Goal: Transaction & Acquisition: Purchase product/service

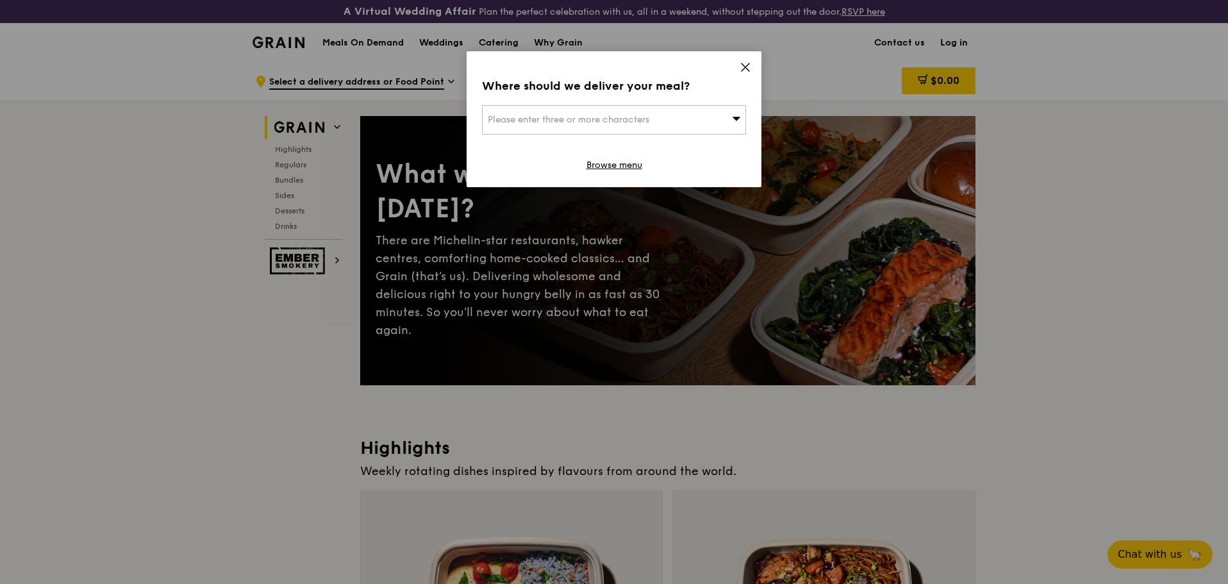
click at [732, 122] on icon at bounding box center [736, 118] width 9 height 10
click at [607, 120] on input "search" at bounding box center [613, 120] width 263 height 28
click at [736, 62] on div "Where should we deliver your meal? Please enter three or more characters Please…" at bounding box center [613, 119] width 295 height 136
click at [582, 131] on div "Please enter three or more characters" at bounding box center [614, 119] width 264 height 29
click at [582, 120] on input "search" at bounding box center [613, 120] width 263 height 28
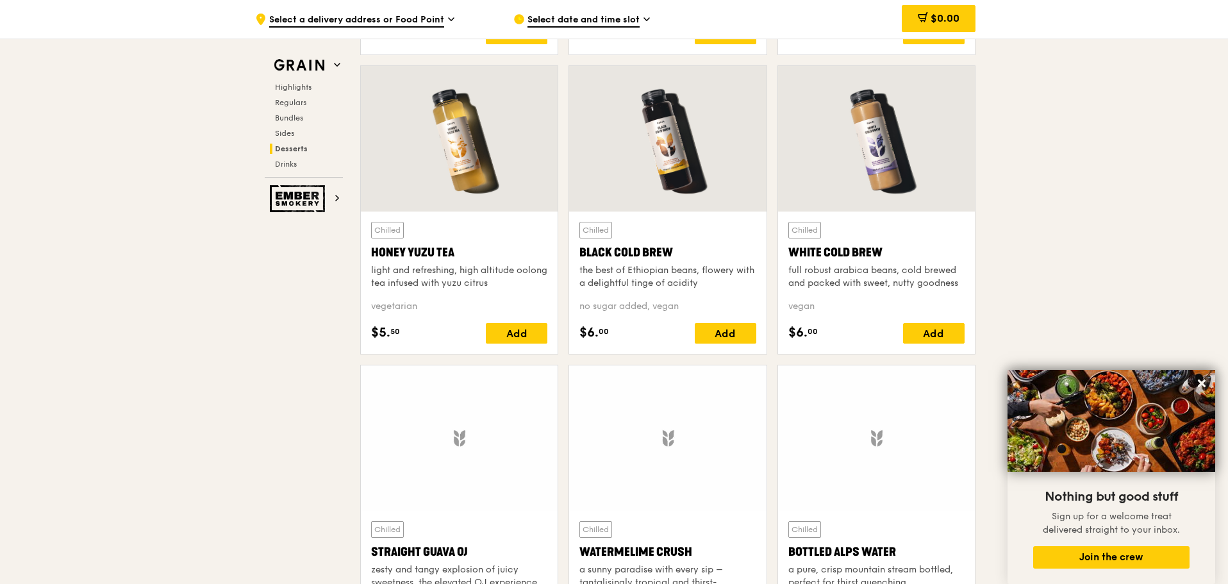
scroll to position [4921, 0]
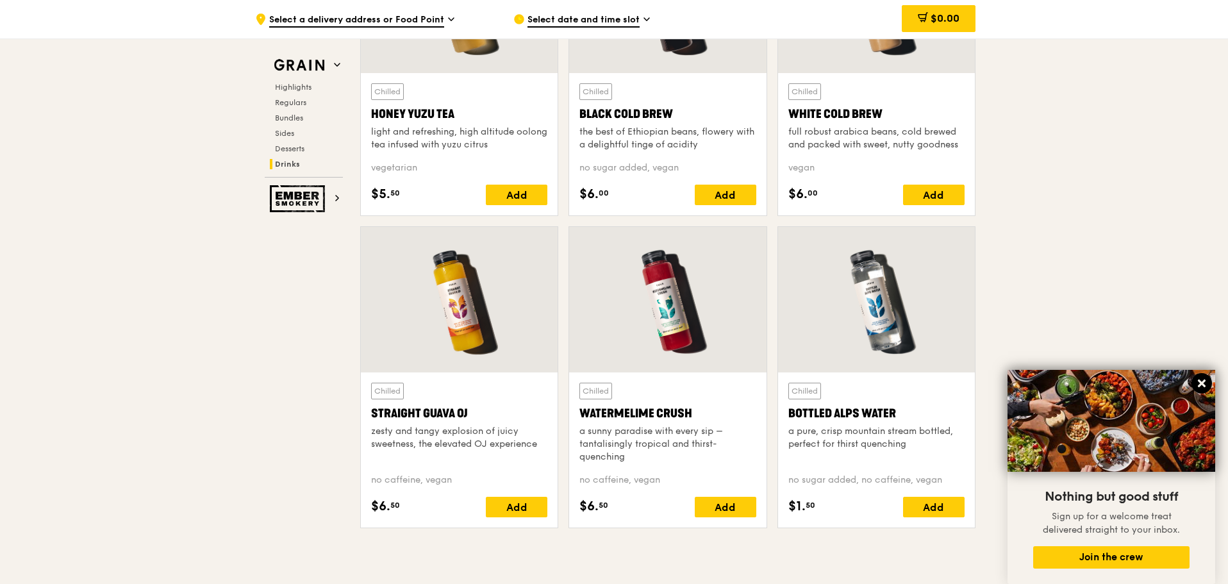
click at [1199, 390] on button at bounding box center [1201, 383] width 21 height 21
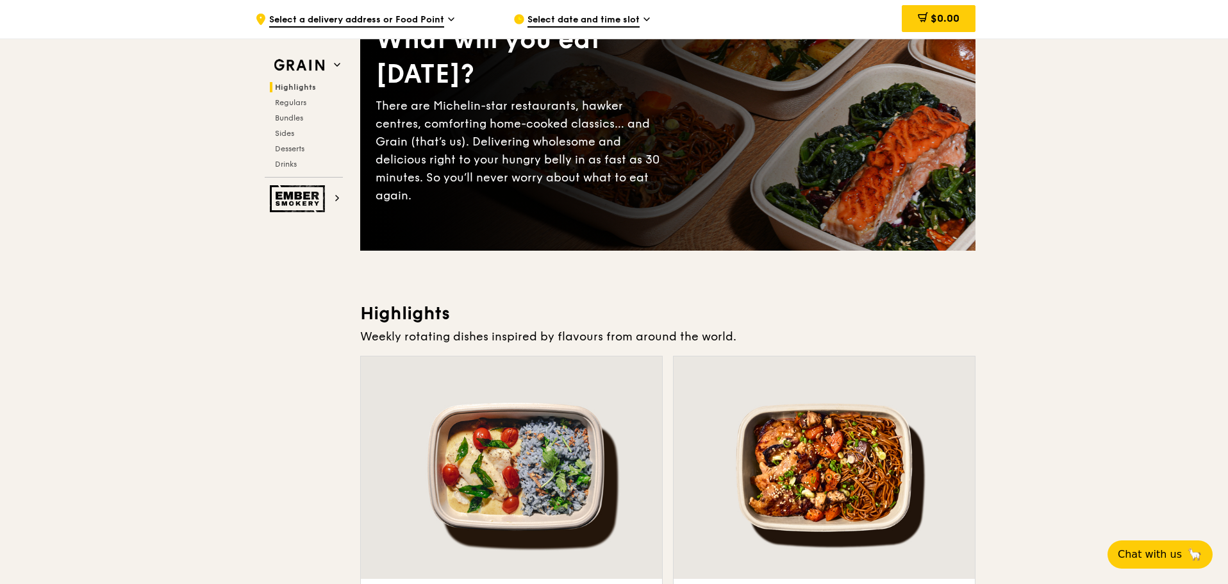
scroll to position [0, 0]
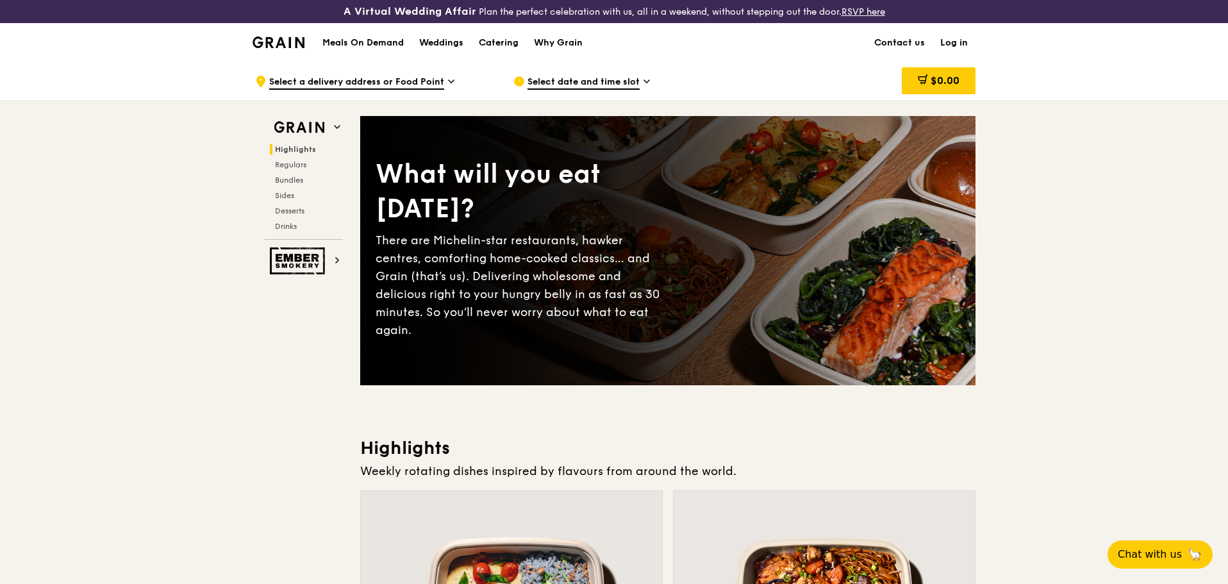
click at [406, 88] on span "Select a delivery address or Food Point" at bounding box center [356, 83] width 175 height 14
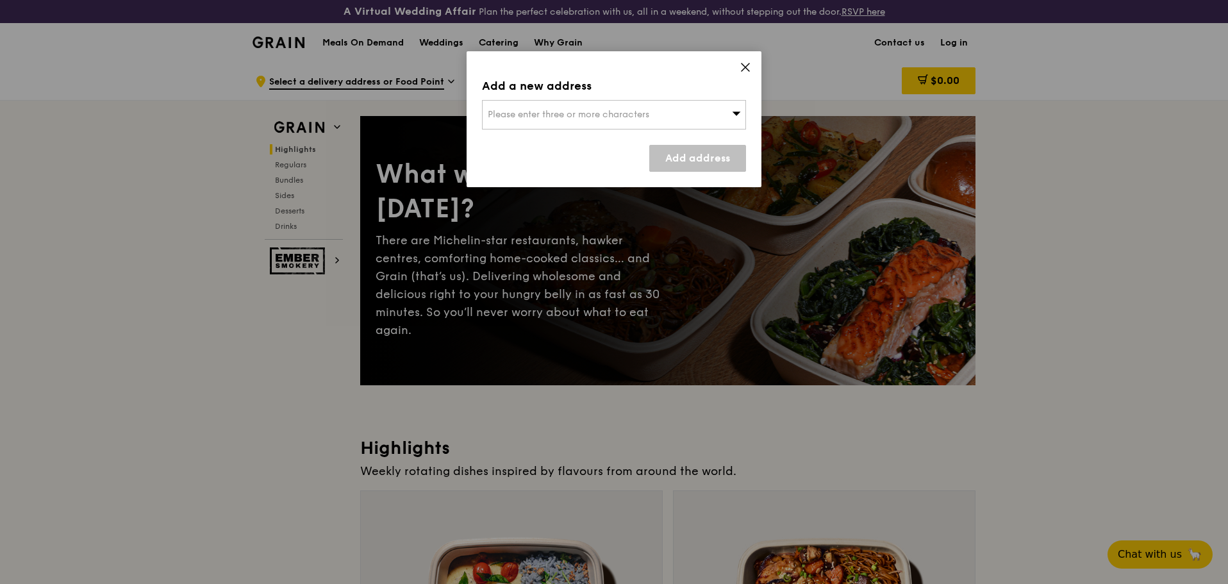
drag, startPoint x: 645, startPoint y: 133, endPoint x: 654, endPoint y: 117, distance: 17.8
click at [648, 128] on div "Add a new address Please enter three or more characters Add address" at bounding box center [613, 119] width 295 height 136
click at [654, 117] on div "Please enter three or more characters" at bounding box center [614, 114] width 264 height 29
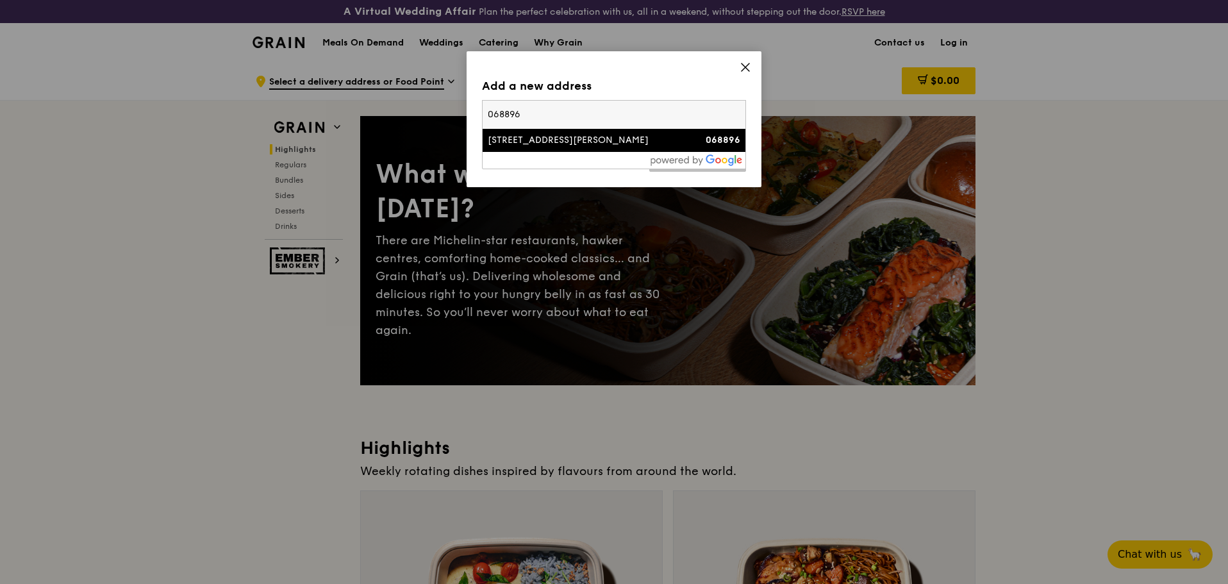
type input "068896"
click at [616, 144] on div "[STREET_ADDRESS][PERSON_NAME]" at bounding box center [583, 140] width 190 height 13
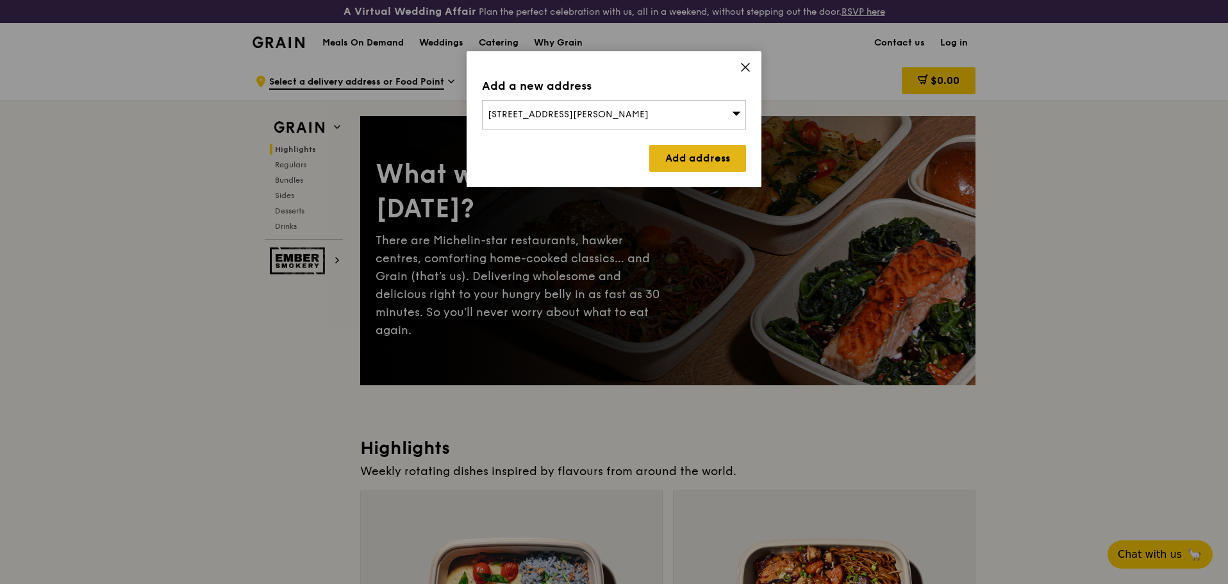
click at [689, 163] on link "Add address" at bounding box center [697, 158] width 97 height 27
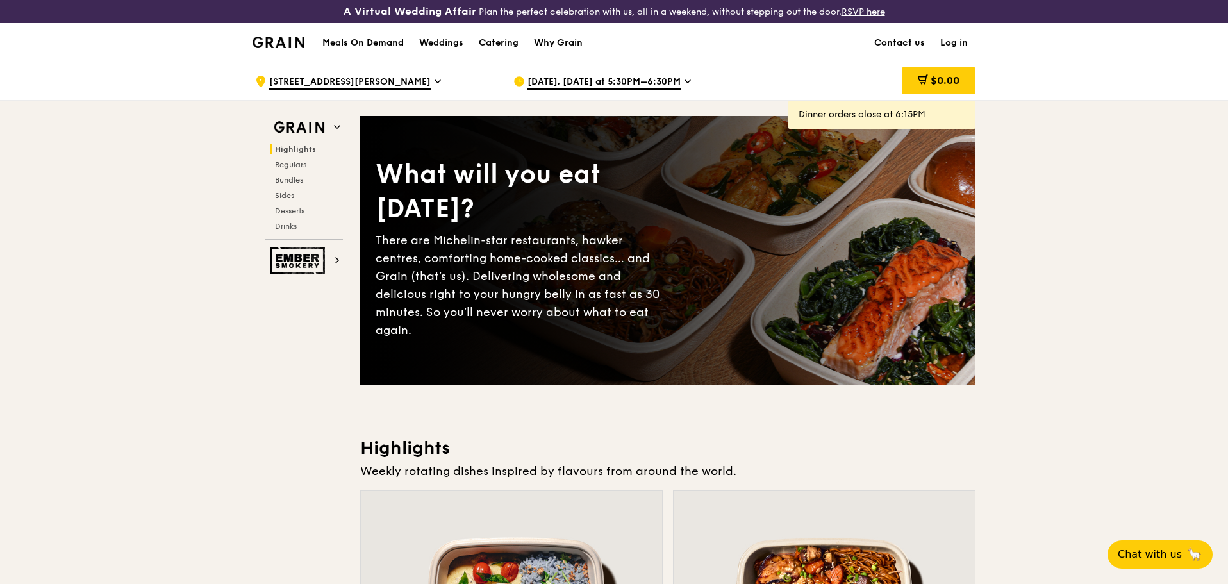
click at [648, 74] on div "[DATE], [DATE] at 5:30PM–6:30PM" at bounding box center [632, 81] width 238 height 38
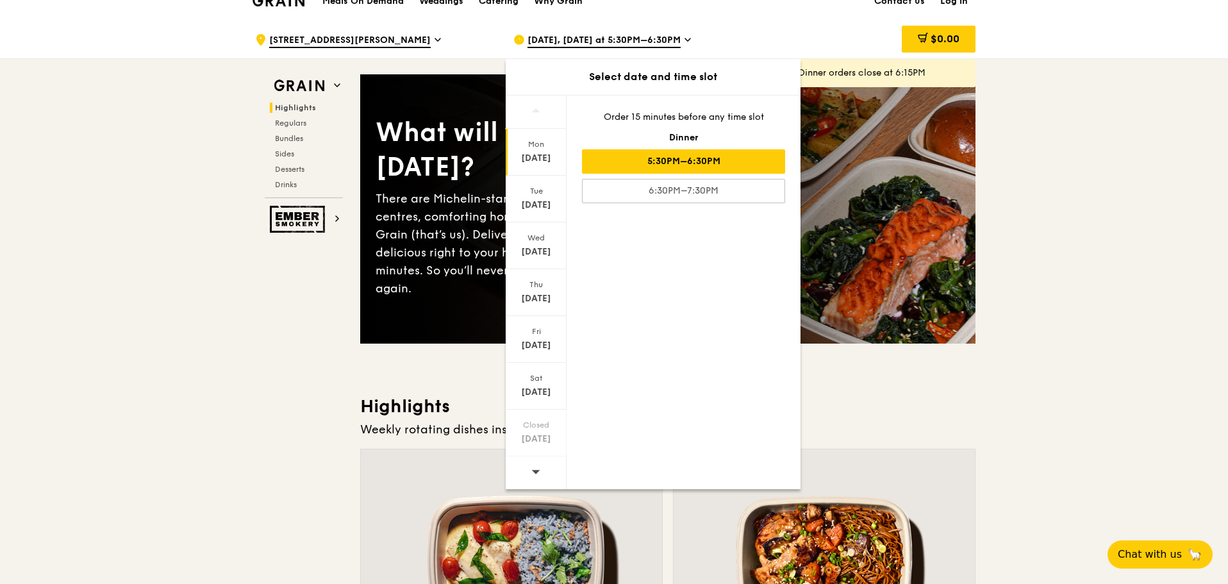
scroll to position [64, 0]
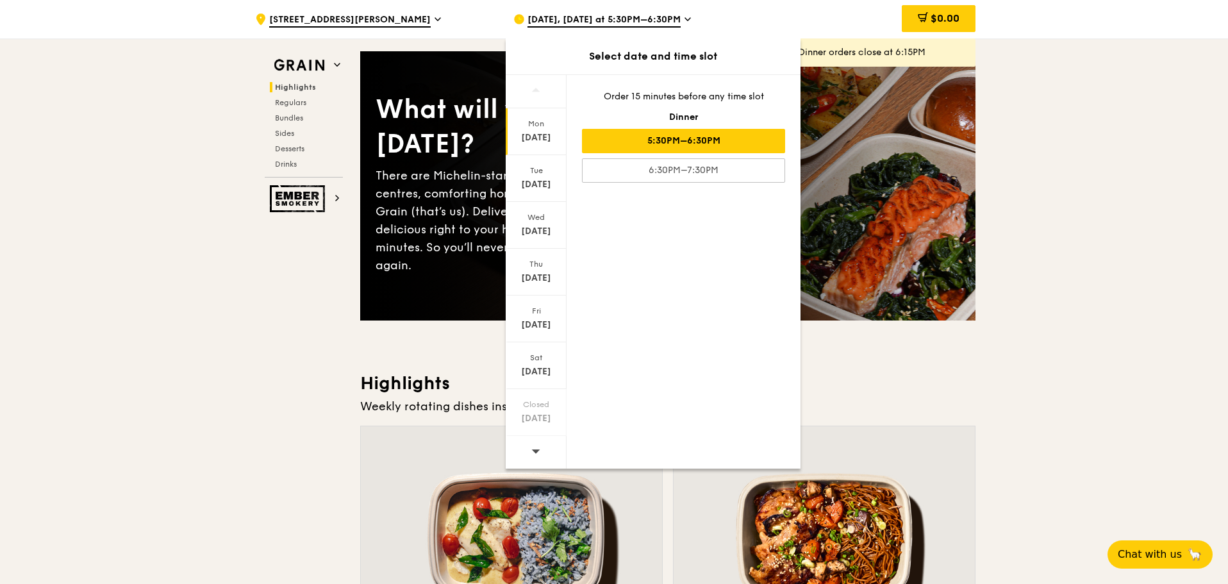
click at [534, 454] on icon at bounding box center [535, 451] width 9 height 10
click at [550, 128] on div "Mon" at bounding box center [535, 124] width 57 height 10
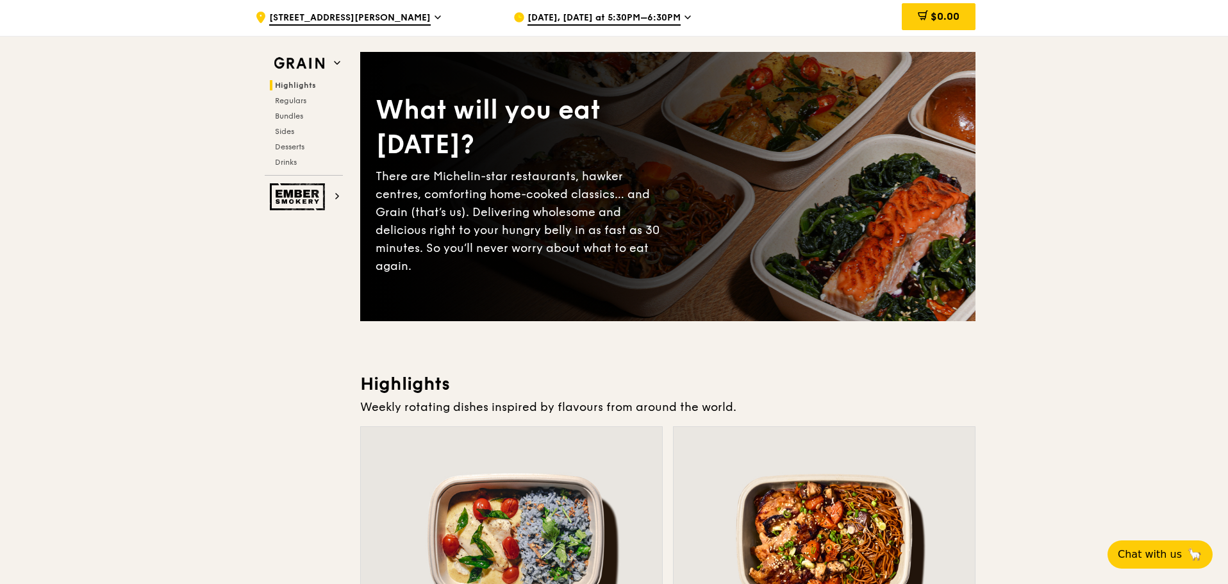
scroll to position [0, 0]
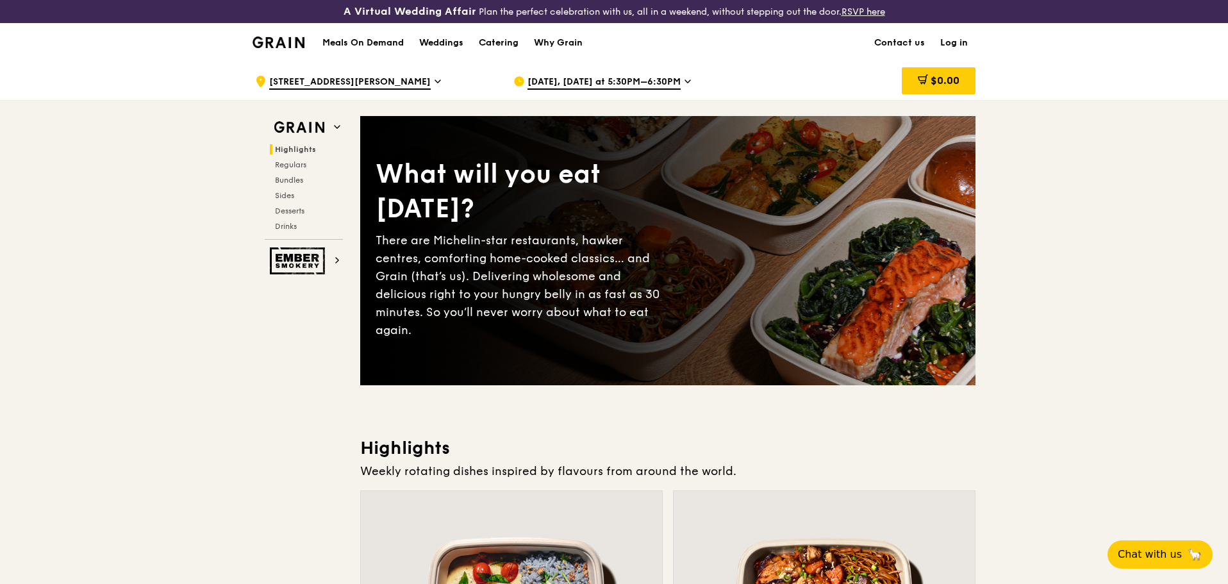
click at [620, 85] on span "[DATE], [DATE] at 5:30PM–6:30PM" at bounding box center [603, 83] width 153 height 14
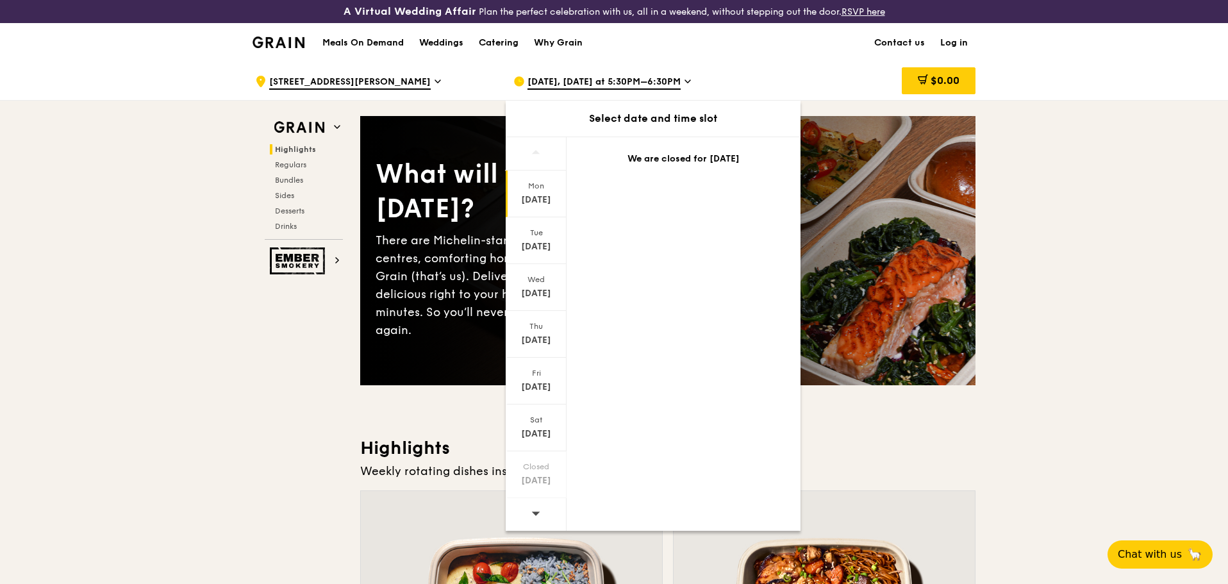
click at [548, 155] on div at bounding box center [536, 153] width 61 height 33
click at [537, 157] on span at bounding box center [535, 152] width 9 height 30
click at [538, 192] on div "[DATE]" at bounding box center [536, 193] width 61 height 47
click at [538, 226] on div "[DATE]" at bounding box center [536, 240] width 61 height 47
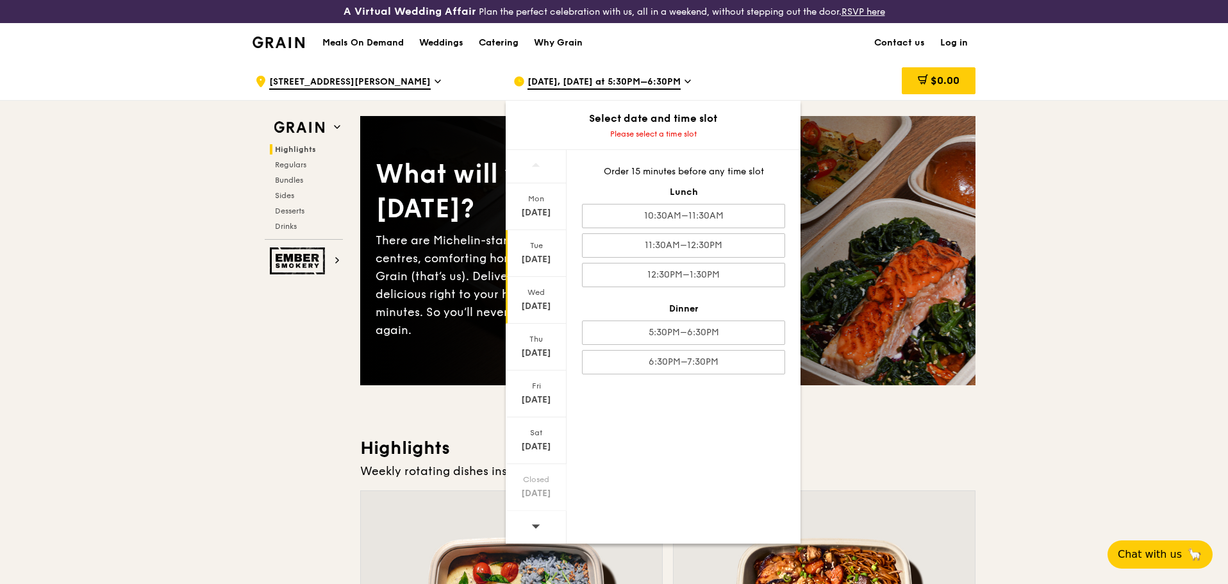
click at [543, 286] on div "[DATE]" at bounding box center [536, 300] width 61 height 47
click at [723, 63] on div "[DATE], [DATE] at 5:30PM–6:30PM" at bounding box center [632, 81] width 238 height 38
